Goal: Task Accomplishment & Management: Manage account settings

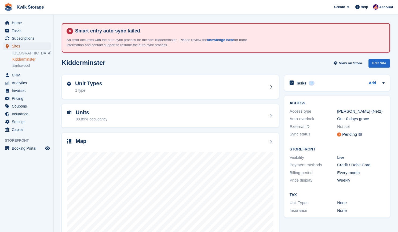
click at [29, 44] on span "Sites" at bounding box center [28, 46] width 32 height 8
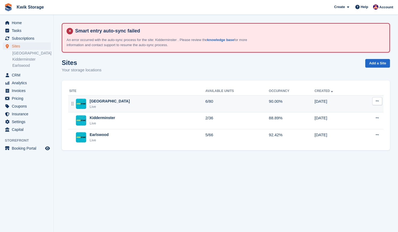
click at [155, 111] on td "Willenhall Live" at bounding box center [136, 104] width 137 height 17
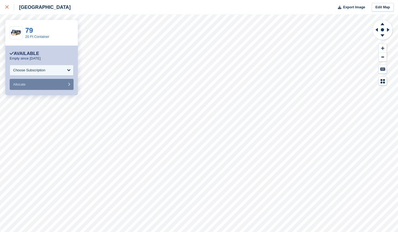
click at [7, 11] on link at bounding box center [7, 7] width 14 height 14
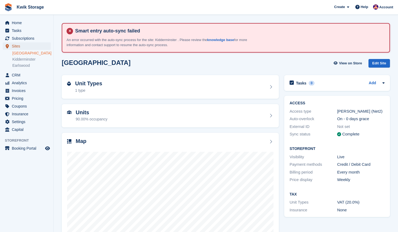
click at [14, 46] on span "Sites" at bounding box center [28, 46] width 32 height 8
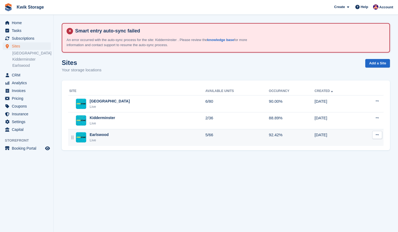
click at [164, 139] on div "Earlswood Live" at bounding box center [137, 137] width 136 height 11
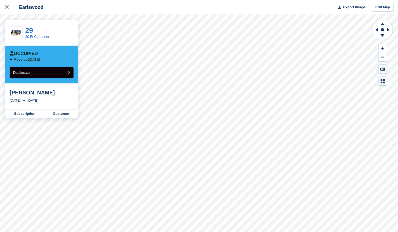
click at [61, 74] on button "Deallocate" at bounding box center [42, 72] width 64 height 11
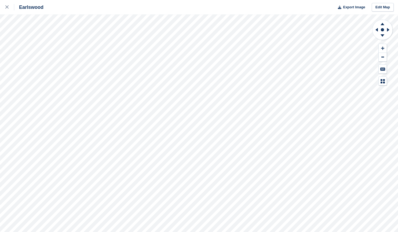
click at [37, 36] on div "Earlswood Export Image Edit Map" at bounding box center [199, 116] width 398 height 232
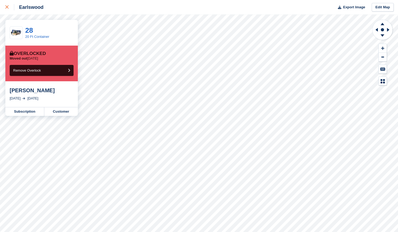
click at [9, 8] on div at bounding box center [9, 7] width 9 height 6
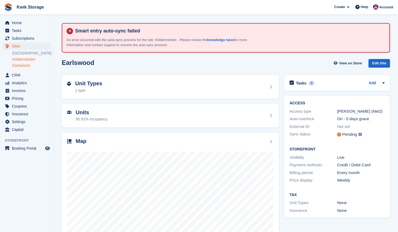
click at [28, 60] on link "Kidderminster" at bounding box center [31, 59] width 38 height 5
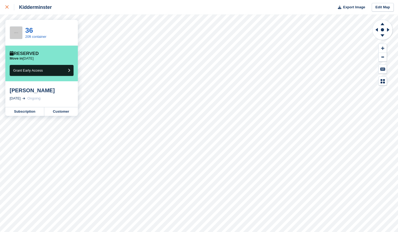
click at [9, 12] on link at bounding box center [7, 7] width 14 height 14
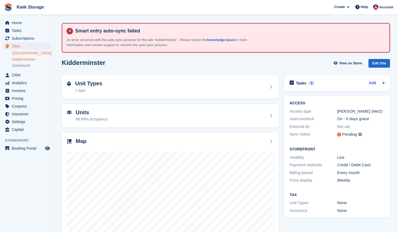
click at [28, 51] on link "[GEOGRAPHIC_DATA]" at bounding box center [31, 53] width 38 height 5
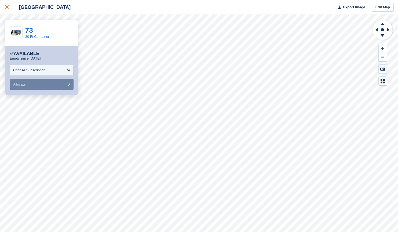
click at [4, 11] on link at bounding box center [7, 7] width 14 height 14
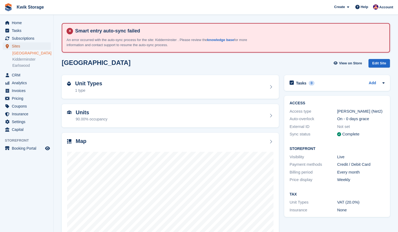
click at [11, 44] on link "Sites" at bounding box center [27, 46] width 48 height 8
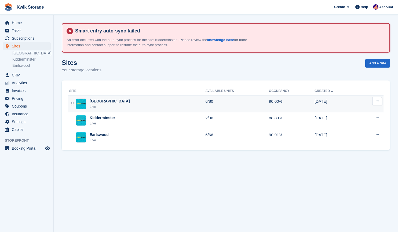
click at [164, 100] on div "Willenhall Live" at bounding box center [137, 103] width 136 height 11
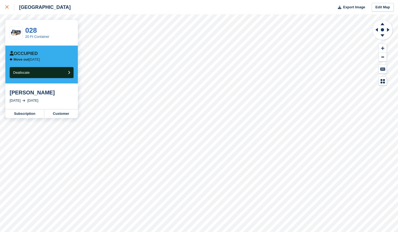
click at [10, 6] on div at bounding box center [9, 7] width 9 height 6
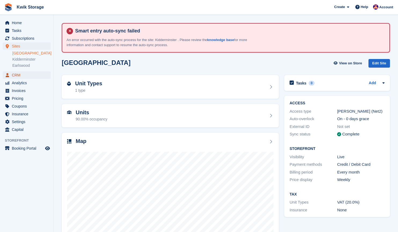
click at [17, 73] on span "CRM" at bounding box center [28, 75] width 32 height 8
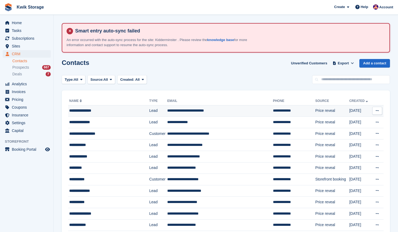
click at [93, 106] on td "**********" at bounding box center [108, 111] width 81 height 12
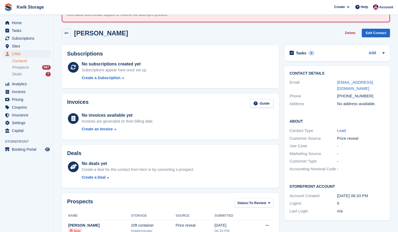
scroll to position [61, 0]
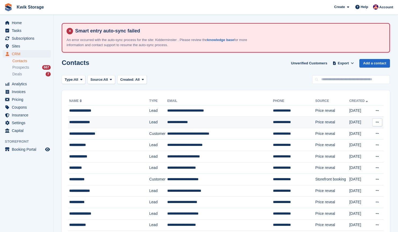
click at [116, 121] on div "**********" at bounding box center [105, 122] width 72 height 6
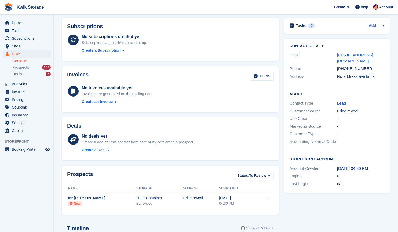
scroll to position [56, 0]
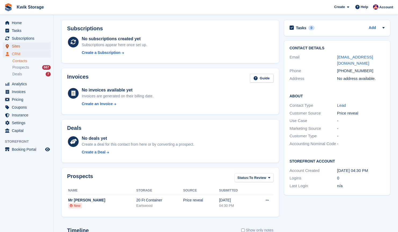
click at [29, 44] on span "Sites" at bounding box center [28, 46] width 32 height 8
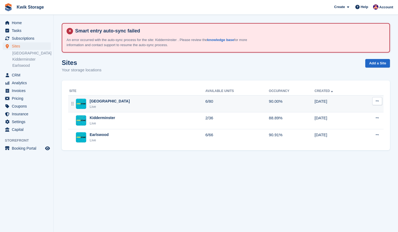
click at [157, 105] on div "Willenhall Live" at bounding box center [137, 103] width 136 height 11
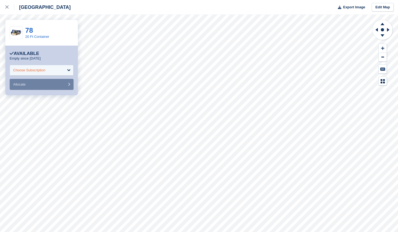
click at [58, 71] on div "Choose Subscription" at bounding box center [42, 70] width 64 height 11
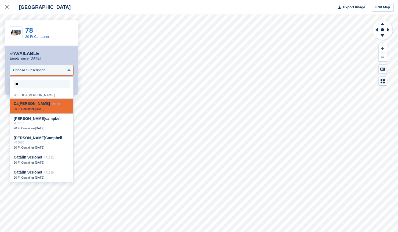
type input "***"
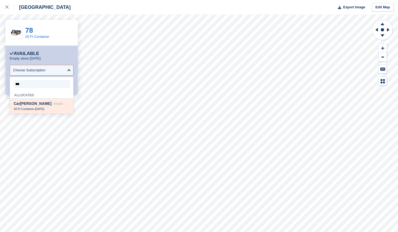
click at [56, 106] on div "Car l Owen #95696" at bounding box center [42, 103] width 56 height 5
select select "*****"
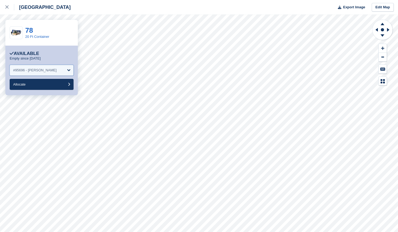
click at [54, 70] on div "#95696 - Carl Owen" at bounding box center [42, 70] width 64 height 11
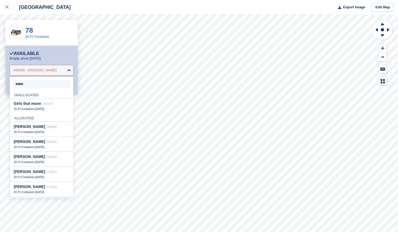
scroll to position [44, 0]
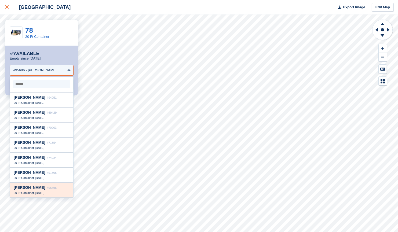
click at [7, 10] on link at bounding box center [7, 7] width 14 height 14
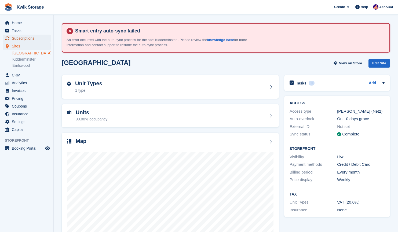
click at [42, 39] on span "Subscriptions" at bounding box center [28, 39] width 32 height 8
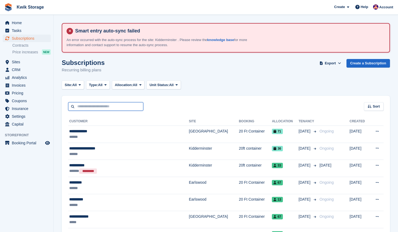
click at [133, 105] on input "text" at bounding box center [105, 106] width 75 height 9
type input "*********"
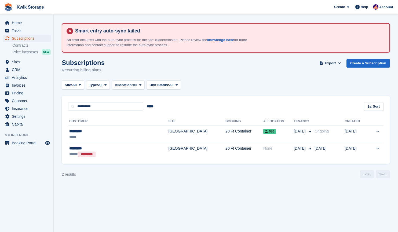
click at [27, 39] on span "Subscriptions" at bounding box center [28, 39] width 32 height 8
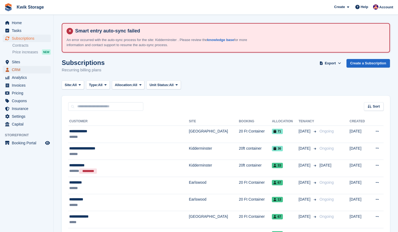
click at [18, 71] on span "CRM" at bounding box center [28, 70] width 32 height 8
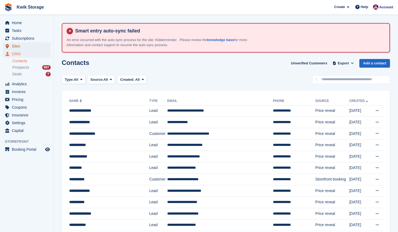
click at [33, 46] on span "Sites" at bounding box center [28, 46] width 32 height 8
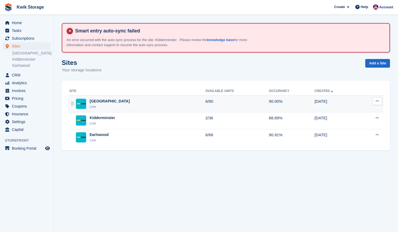
click at [121, 108] on div "Willenhall Live" at bounding box center [137, 103] width 136 height 11
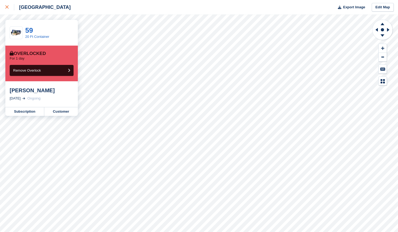
click at [8, 9] on div at bounding box center [9, 7] width 9 height 6
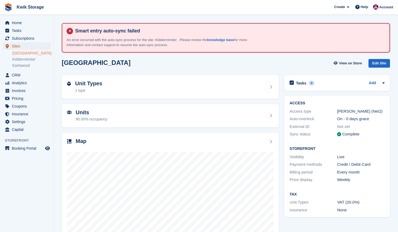
click at [31, 44] on span "Sites" at bounding box center [28, 46] width 32 height 8
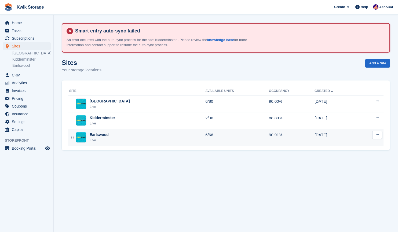
click at [139, 136] on div "Earlswood Live" at bounding box center [137, 137] width 136 height 11
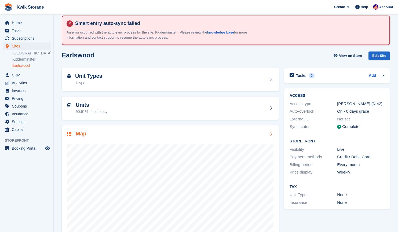
scroll to position [10, 0]
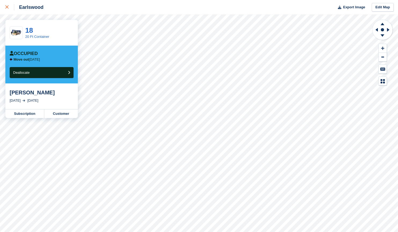
click at [6, 6] on icon at bounding box center [6, 6] width 3 height 3
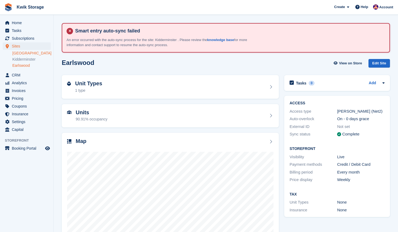
click at [28, 54] on link "[GEOGRAPHIC_DATA]" at bounding box center [31, 53] width 38 height 5
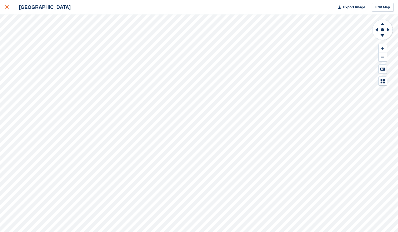
click at [1, 8] on link at bounding box center [7, 7] width 14 height 14
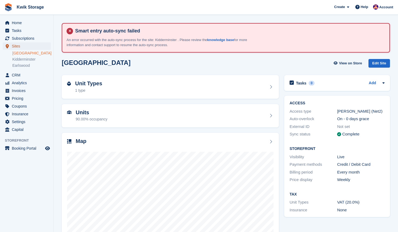
click at [22, 45] on span "Sites" at bounding box center [28, 46] width 32 height 8
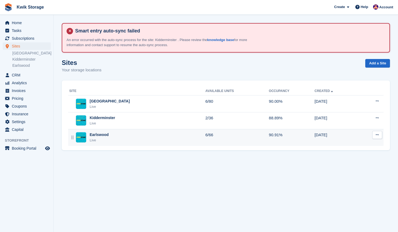
click at [125, 138] on div "Earlswood Live" at bounding box center [137, 137] width 136 height 11
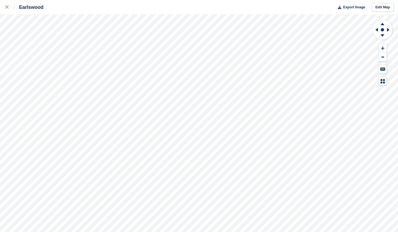
click at [0, 8] on link at bounding box center [7, 7] width 14 height 14
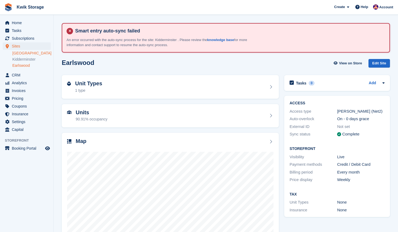
click at [26, 55] on link "[GEOGRAPHIC_DATA]" at bounding box center [31, 53] width 38 height 5
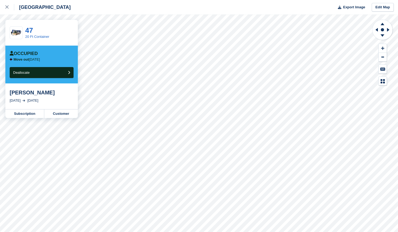
click at [14, 7] on div "[GEOGRAPHIC_DATA]" at bounding box center [42, 7] width 56 height 6
click at [9, 9] on div at bounding box center [9, 7] width 9 height 6
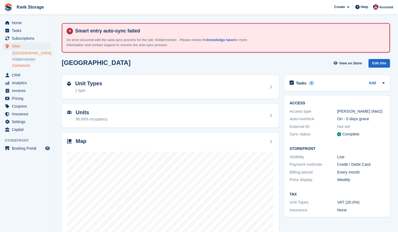
click at [25, 64] on link "Earlswood" at bounding box center [31, 65] width 38 height 5
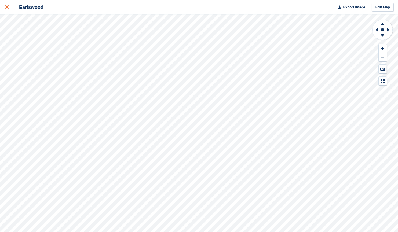
click at [0, 13] on link at bounding box center [7, 7] width 14 height 14
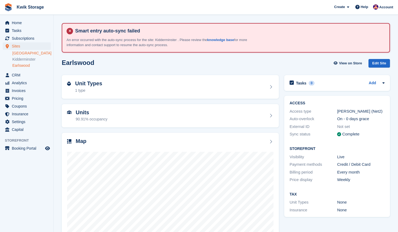
click at [29, 52] on link "[GEOGRAPHIC_DATA]" at bounding box center [31, 53] width 38 height 5
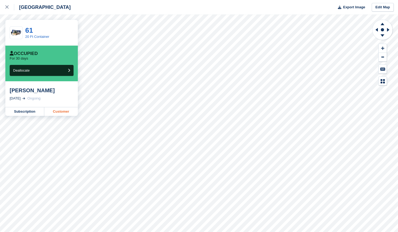
click at [66, 113] on link "Customer" at bounding box center [61, 111] width 34 height 9
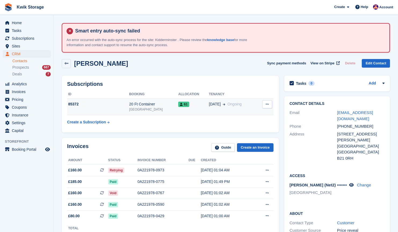
click at [263, 103] on button at bounding box center [267, 104] width 10 height 8
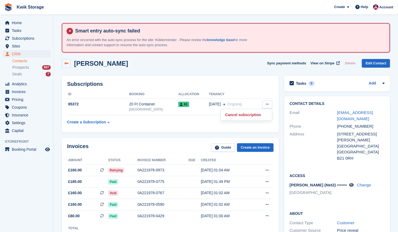
click at [66, 63] on icon at bounding box center [66, 63] width 4 height 4
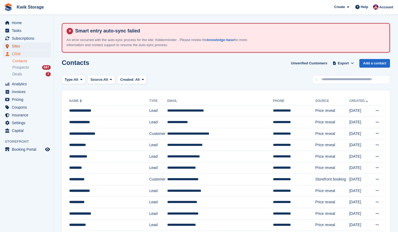
click at [22, 46] on span "Sites" at bounding box center [28, 46] width 32 height 8
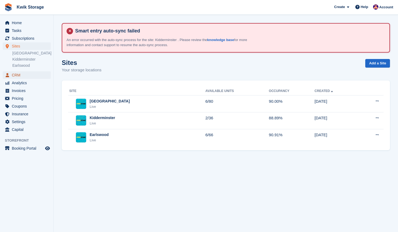
click at [36, 78] on span "CRM" at bounding box center [28, 75] width 32 height 8
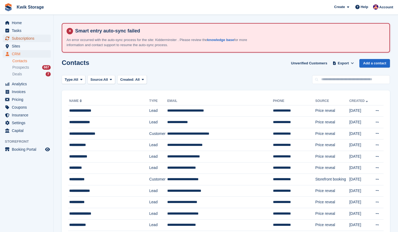
click at [14, 40] on span "Subscriptions" at bounding box center [28, 39] width 32 height 8
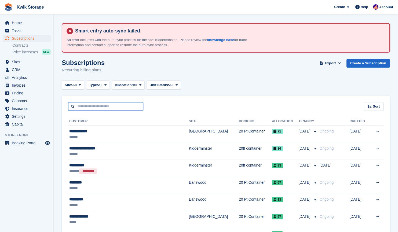
click at [93, 105] on input "text" at bounding box center [105, 106] width 75 height 9
type input "*****"
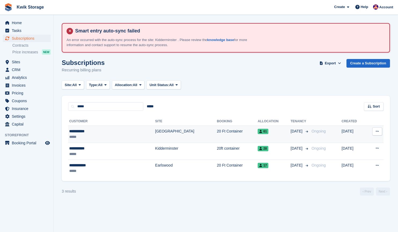
click at [316, 135] on td "Ongoing" at bounding box center [325, 134] width 32 height 17
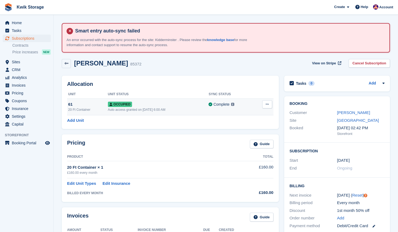
click at [263, 105] on button at bounding box center [267, 104] width 10 height 8
click at [244, 113] on p "Overlock" at bounding box center [246, 114] width 47 height 7
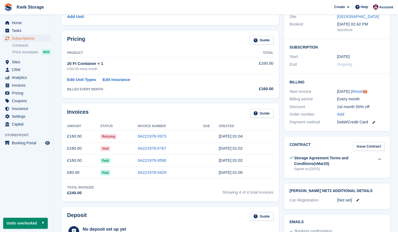
scroll to position [111, 0]
